Goal: Task Accomplishment & Management: Manage account settings

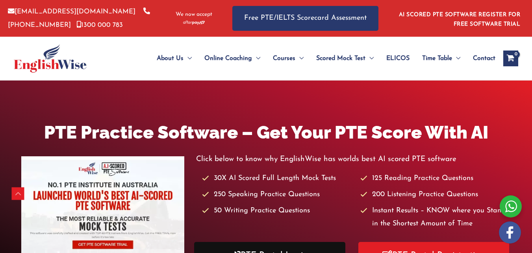
click at [278, 241] on link "PTE Portal Login" at bounding box center [269, 254] width 151 height 27
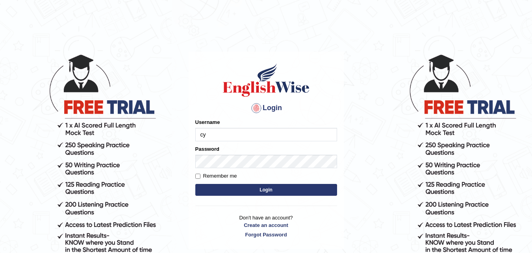
type input "cyrusgrg"
click at [200, 188] on button "Login" at bounding box center [266, 190] width 142 height 12
